Goal: Transaction & Acquisition: Obtain resource

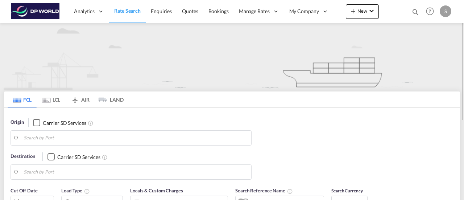
type input "[GEOGRAPHIC_DATA], [GEOGRAPHIC_DATA], USCHI"
type input "[GEOGRAPHIC_DATA], [GEOGRAPHIC_DATA]"
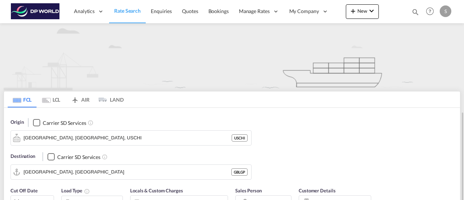
scroll to position [73, 0]
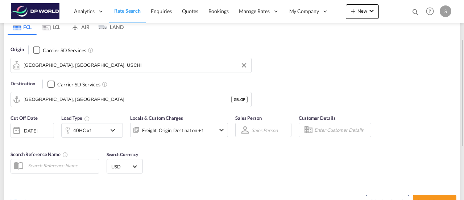
click at [94, 67] on input "[GEOGRAPHIC_DATA], [GEOGRAPHIC_DATA], USCHI" at bounding box center [136, 65] width 224 height 11
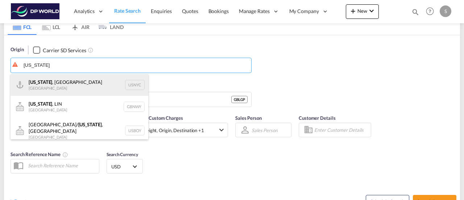
click at [139, 84] on div "[US_STATE] , [GEOGRAPHIC_DATA] [GEOGRAPHIC_DATA] USNYC" at bounding box center [80, 85] width 138 height 22
type input "[US_STATE], [GEOGRAPHIC_DATA], USNYC"
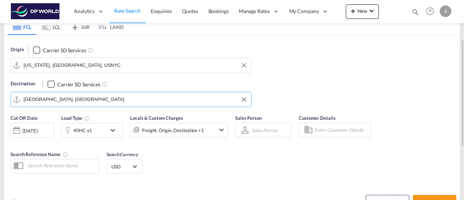
click at [99, 98] on input "[GEOGRAPHIC_DATA], [GEOGRAPHIC_DATA]" at bounding box center [136, 99] width 224 height 11
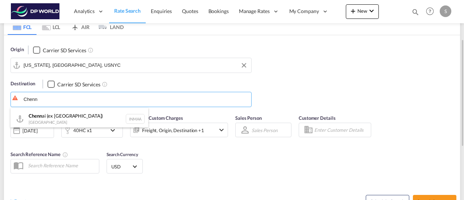
click at [89, 119] on div "Chenn ai (ex [GEOGRAPHIC_DATA]) [GEOGRAPHIC_DATA] [GEOGRAPHIC_DATA]" at bounding box center [80, 119] width 138 height 22
type input "[GEOGRAPHIC_DATA] (ex [GEOGRAPHIC_DATA]), INMAA"
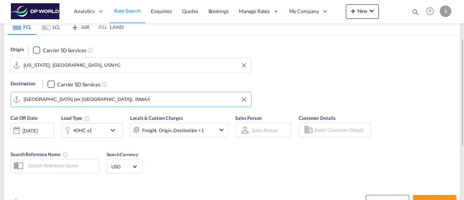
click at [96, 129] on div "40HC x1" at bounding box center [84, 130] width 45 height 15
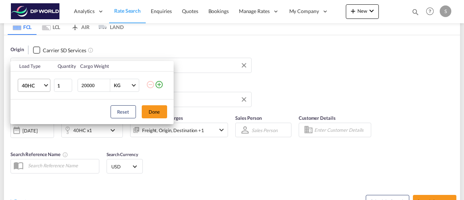
click at [45, 86] on md-select-value "40HC" at bounding box center [35, 85] width 29 height 12
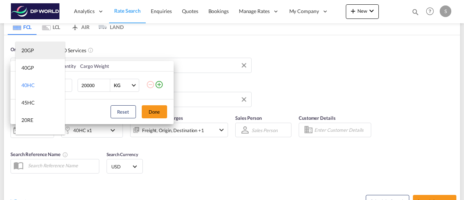
click at [36, 52] on md-option "20GP" at bounding box center [40, 50] width 49 height 17
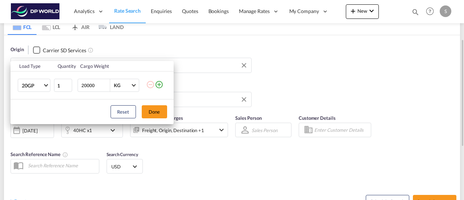
click at [154, 112] on button "Done" at bounding box center [154, 111] width 25 height 13
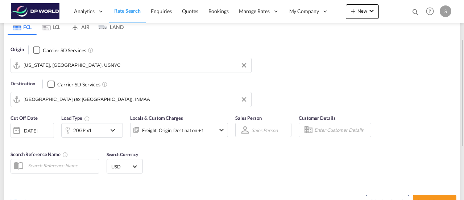
scroll to position [109, 0]
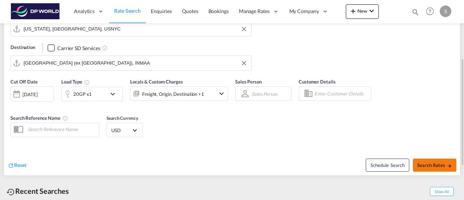
click at [437, 166] on span "Search Rates" at bounding box center [434, 165] width 35 height 6
type input "USNYC to INMAA / [DATE]"
